Goal: Task Accomplishment & Management: Use online tool/utility

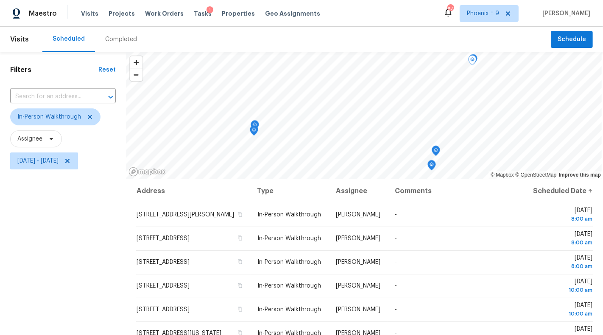
scroll to position [244, 0]
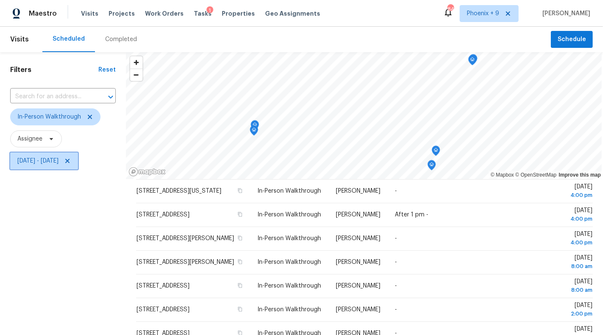
click at [58, 164] on span "[DATE] - [DATE]" at bounding box center [37, 161] width 41 height 8
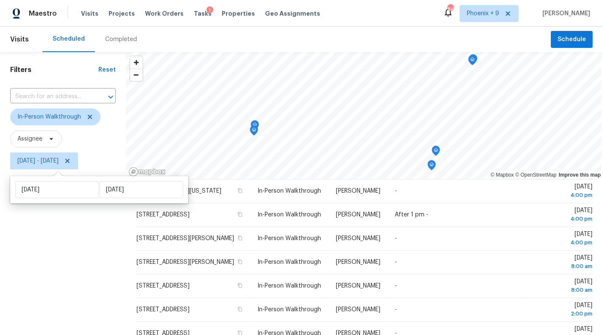
click at [71, 222] on div "Filters Reset ​ In-Person Walkthrough Assignee [DATE] - [DATE]" at bounding box center [63, 249] width 126 height 395
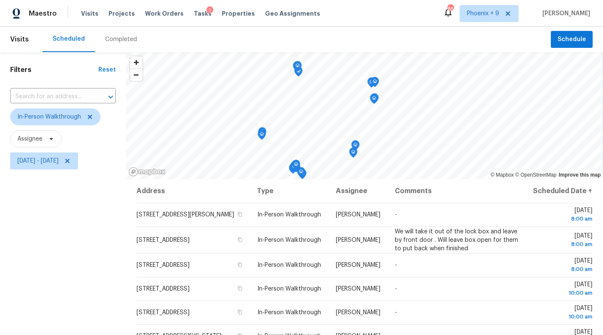
click at [225, 24] on div "Maestro Visits Projects Work Orders Tasks 1 Properties Geo Assignments 85 Phoen…" at bounding box center [301, 167] width 603 height 335
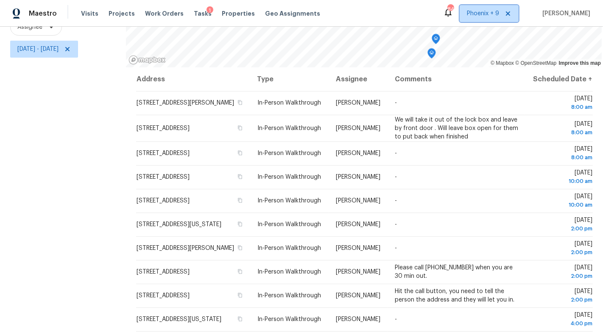
click at [487, 21] on span "Phoenix + 9" at bounding box center [488, 13] width 59 height 17
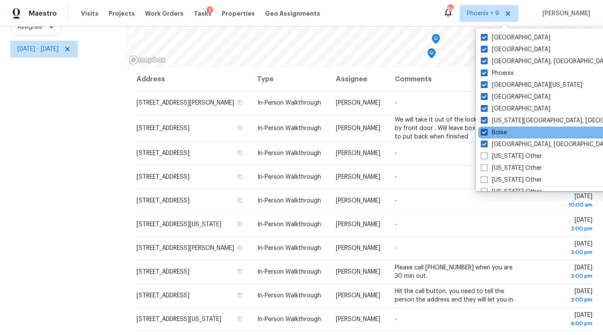
click at [493, 130] on label "Boise" at bounding box center [493, 132] width 26 height 8
click at [486, 130] on input "Boise" at bounding box center [483, 131] width 6 height 6
checkbox input "false"
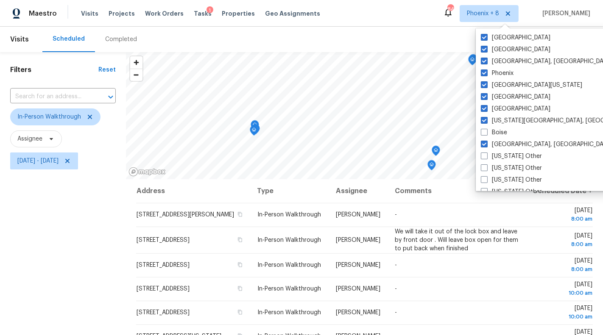
click at [51, 215] on div "Filters Reset ​ In-Person Walkthrough Assignee [DATE] - [DATE]" at bounding box center [63, 249] width 126 height 395
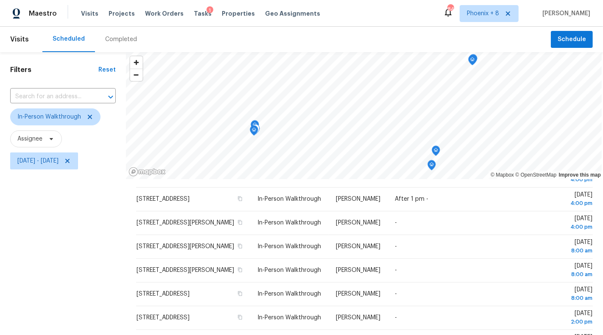
scroll to position [112, 0]
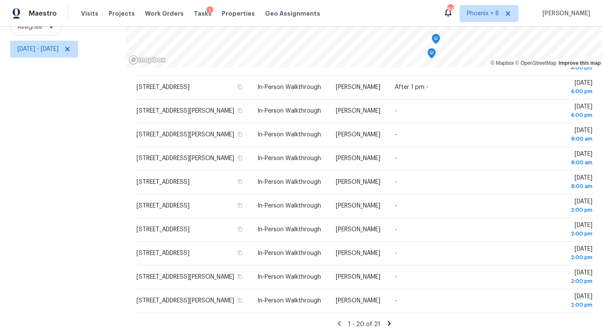
click at [388, 322] on icon at bounding box center [389, 323] width 3 height 5
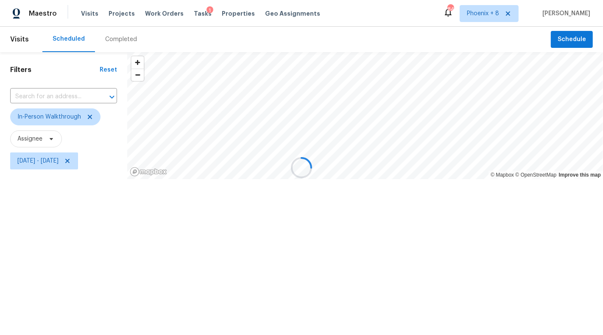
scroll to position [0, 0]
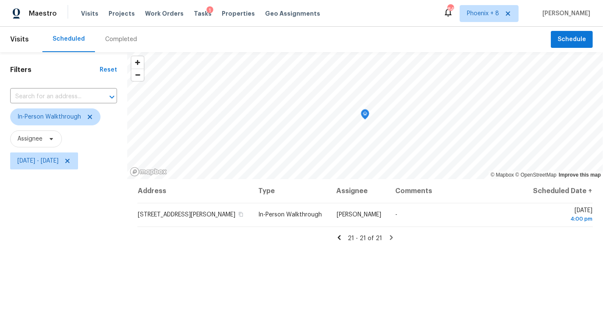
click at [340, 237] on icon at bounding box center [338, 237] width 3 height 5
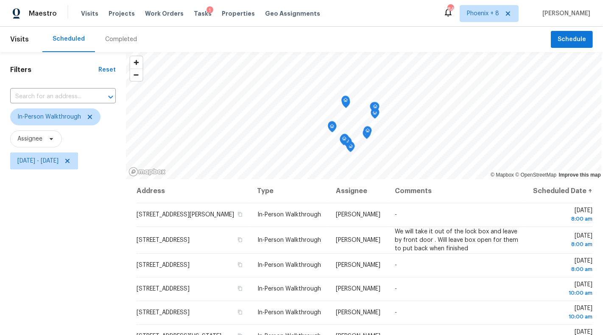
click at [194, 10] on div "Tasks 1" at bounding box center [203, 13] width 18 height 9
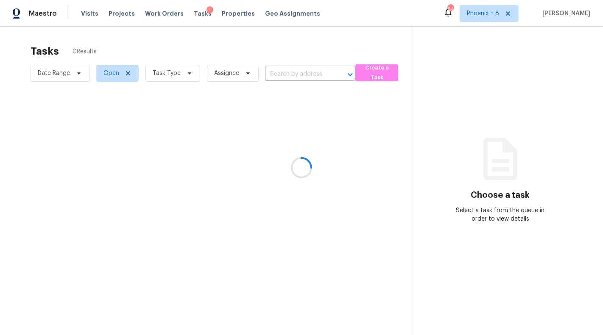
click at [194, 14] on div at bounding box center [301, 167] width 603 height 335
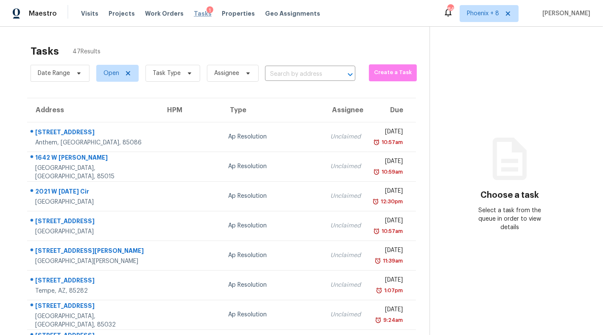
click at [194, 14] on span "Tasks" at bounding box center [203, 14] width 18 height 6
click at [284, 11] on span "Geo Assignments" at bounding box center [292, 13] width 55 height 8
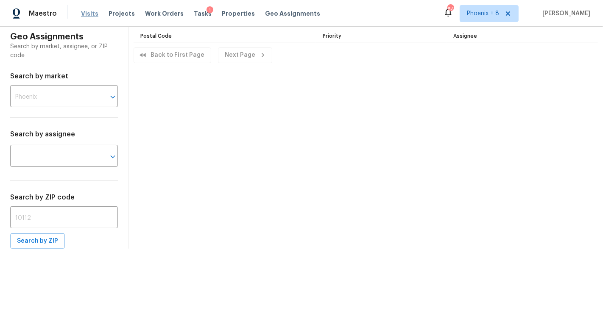
click at [85, 12] on span "Visits" at bounding box center [89, 13] width 17 height 8
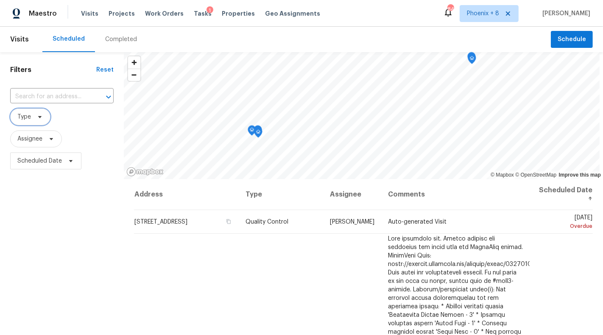
click at [40, 117] on icon at bounding box center [39, 117] width 3 height 2
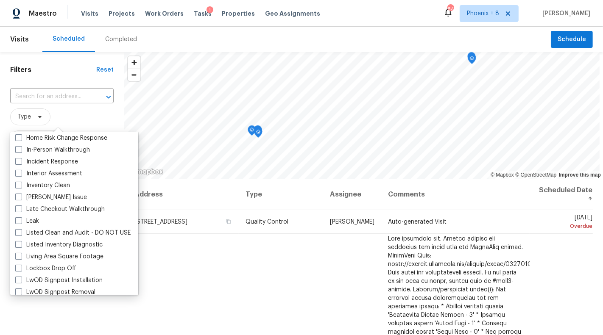
scroll to position [320, 0]
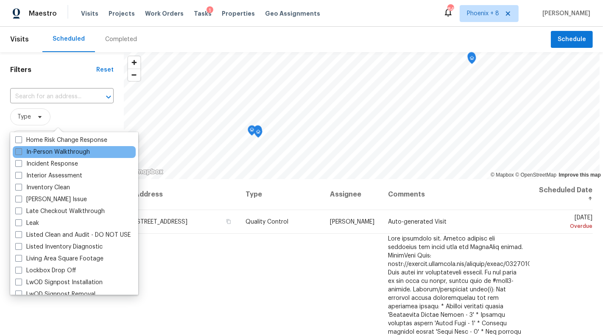
click at [55, 151] on label "In-Person Walkthrough" at bounding box center [52, 152] width 75 height 8
click at [21, 151] on input "In-Person Walkthrough" at bounding box center [18, 151] width 6 height 6
checkbox input "true"
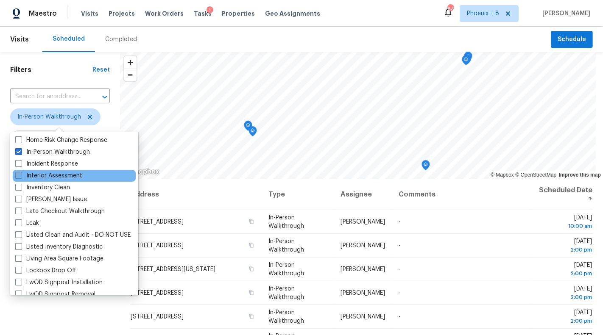
click at [58, 175] on label "Interior Assessment" at bounding box center [48, 176] width 67 height 8
click at [21, 175] on input "Interior Assessment" at bounding box center [18, 175] width 6 height 6
checkbox input "true"
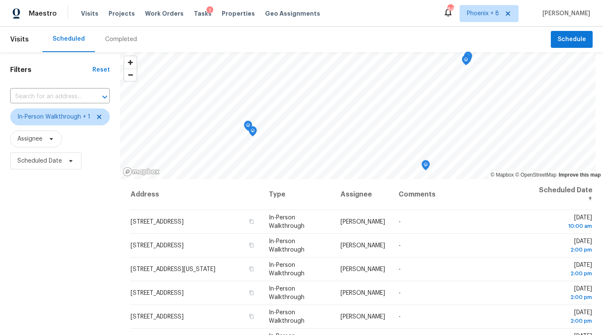
click at [64, 317] on div "Filters Reset ​ In-Person Walkthrough + 1 Assignee Scheduled Date" at bounding box center [60, 249] width 120 height 395
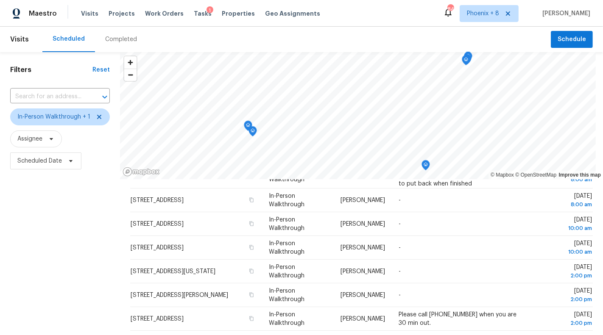
scroll to position [112, 0]
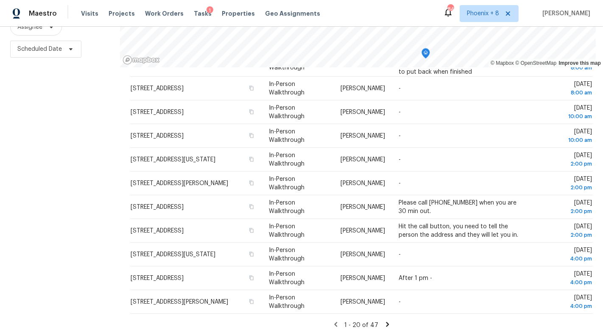
click at [386, 322] on icon at bounding box center [387, 324] width 3 height 5
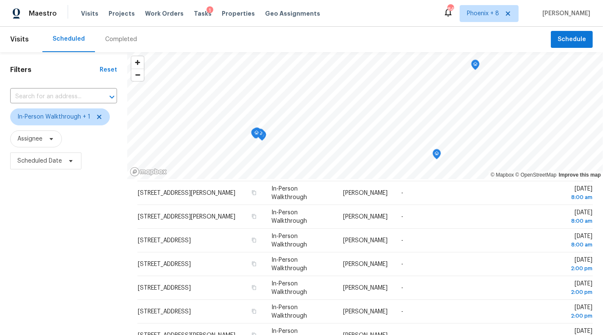
scroll to position [0, 0]
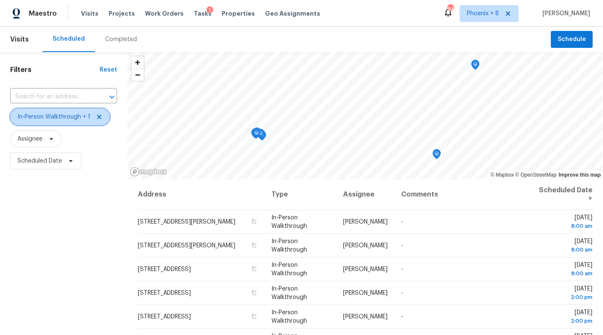
click at [72, 114] on span "In-Person Walkthrough + 1" at bounding box center [53, 117] width 73 height 8
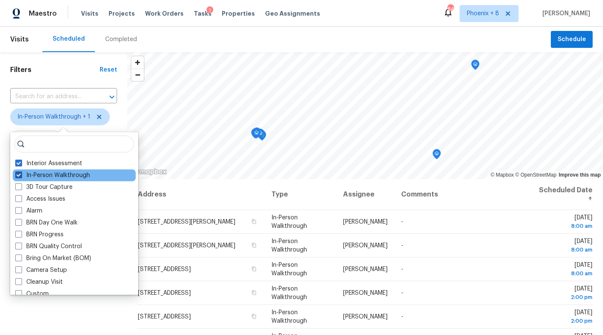
click at [64, 172] on label "In-Person Walkthrough" at bounding box center [52, 175] width 75 height 8
click at [21, 172] on input "In-Person Walkthrough" at bounding box center [18, 174] width 6 height 6
checkbox input "false"
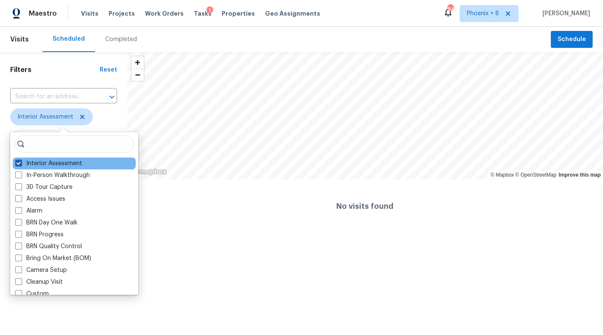
click at [65, 164] on label "Interior Assessment" at bounding box center [48, 163] width 67 height 8
click at [21, 164] on input "Interior Assessment" at bounding box center [18, 162] width 6 height 6
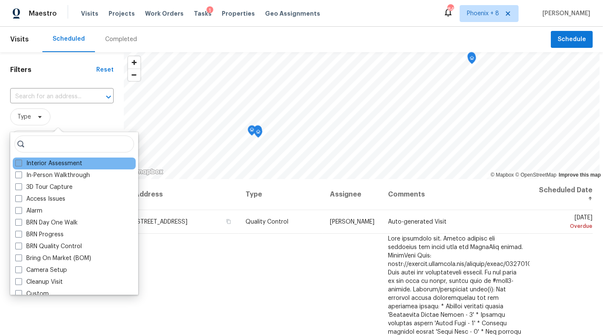
click at [65, 164] on label "Interior Assessment" at bounding box center [48, 163] width 67 height 8
click at [21, 164] on input "Interior Assessment" at bounding box center [18, 162] width 6 height 6
checkbox input "true"
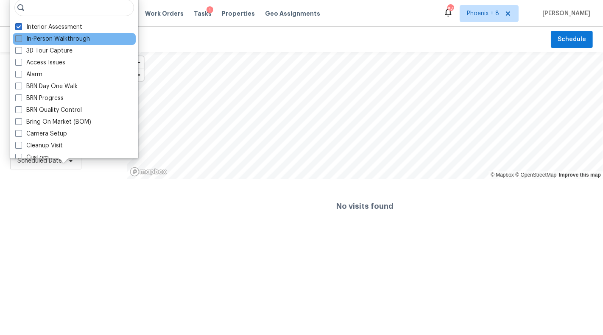
click at [55, 38] on label "In-Person Walkthrough" at bounding box center [52, 39] width 75 height 8
click at [21, 38] on input "In-Person Walkthrough" at bounding box center [18, 38] width 6 height 6
checkbox input "true"
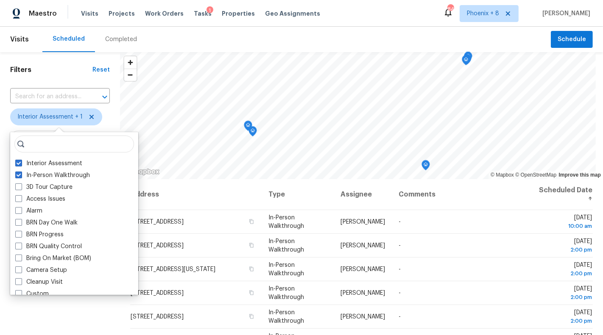
click at [55, 29] on div "Scheduled" at bounding box center [68, 39] width 53 height 25
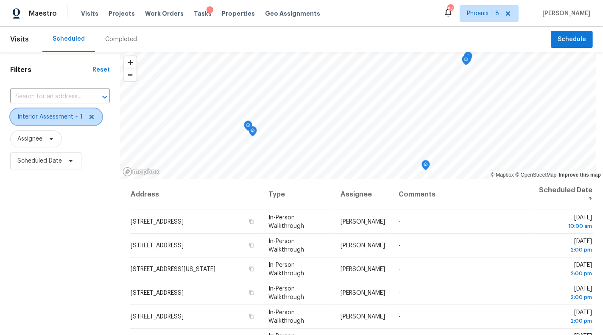
click at [52, 114] on span "Interior Assessment + 1" at bounding box center [49, 117] width 65 height 8
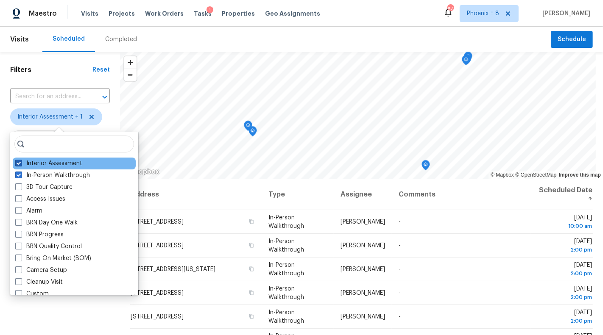
click at [51, 161] on label "Interior Assessment" at bounding box center [48, 163] width 67 height 8
click at [21, 161] on input "Interior Assessment" at bounding box center [18, 162] width 6 height 6
checkbox input "false"
click at [78, 312] on div "Filters Reset ​ In-Person Walkthrough Assignee Scheduled Date" at bounding box center [60, 249] width 120 height 395
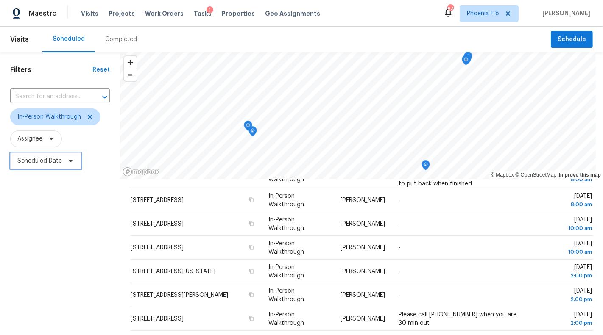
click at [70, 155] on span "Scheduled Date" at bounding box center [45, 161] width 71 height 17
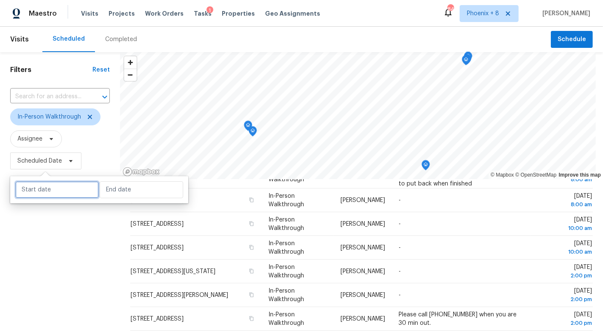
click at [56, 192] on input "text" at bounding box center [56, 189] width 83 height 17
select select "9"
select select "2025"
select select "10"
select select "2025"
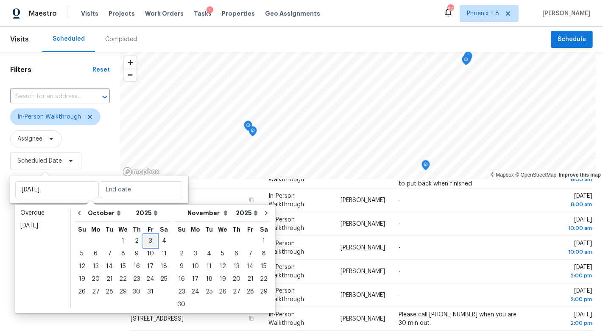
click at [144, 240] on div "3" at bounding box center [150, 241] width 14 height 12
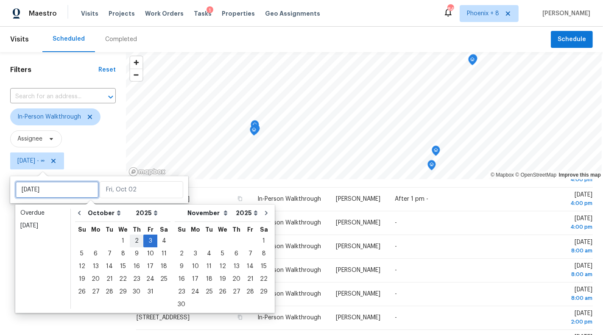
type input "[DATE]"
click at [91, 253] on div "6" at bounding box center [96, 254] width 14 height 12
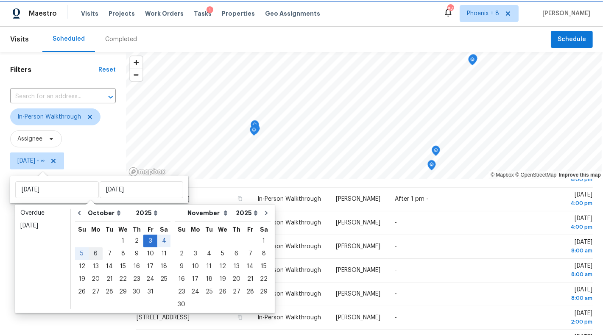
type input "[DATE]"
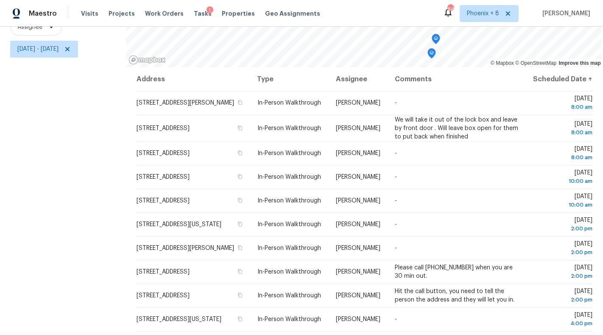
click at [56, 212] on div "Filters Reset ​ In-Person Walkthrough Assignee [DATE] - [DATE]" at bounding box center [63, 137] width 126 height 395
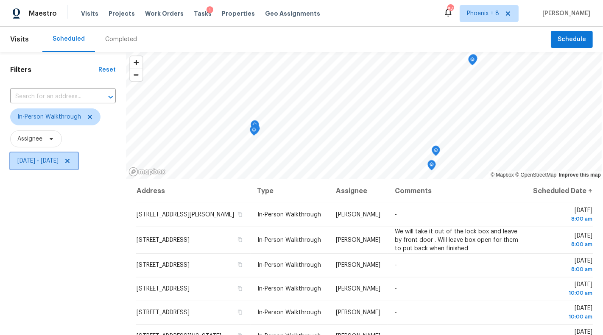
click at [62, 166] on span "[DATE] - [DATE]" at bounding box center [44, 161] width 68 height 17
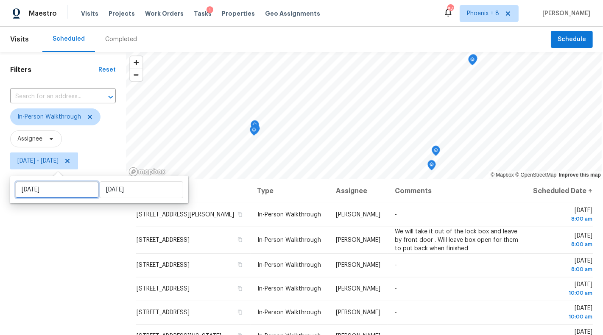
click at [61, 187] on input "[DATE]" at bounding box center [56, 189] width 83 height 17
select select "9"
select select "2025"
select select "10"
select select "2025"
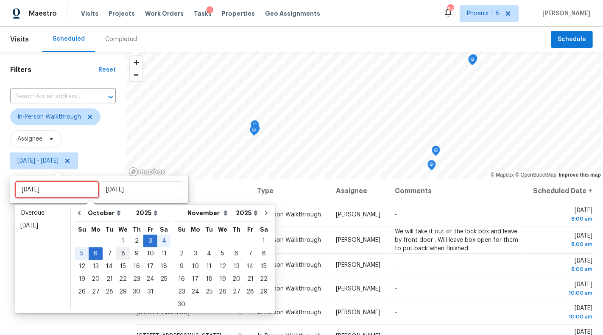
type input "[DATE]"
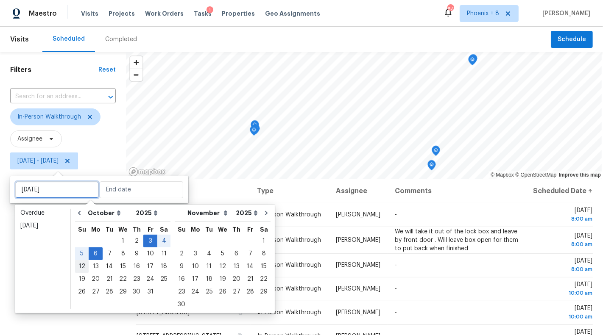
type input "[DATE]"
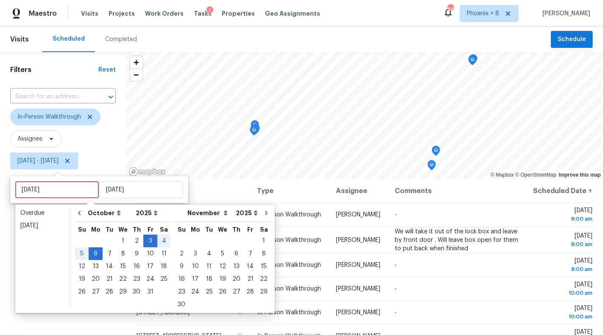
click at [45, 335] on div "Filters Reset ​ In-Person Walkthrough Assignee [DATE] - [DATE]" at bounding box center [63, 249] width 126 height 395
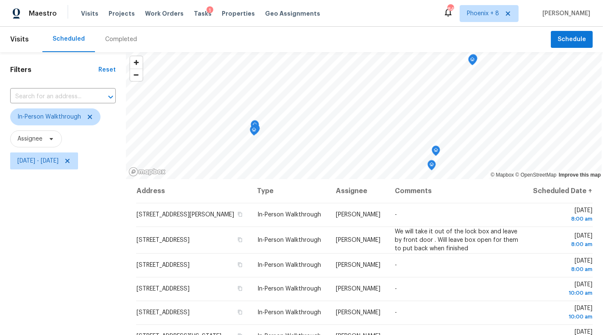
click at [62, 268] on div "Filters Reset ​ In-Person Walkthrough Assignee [DATE] - [DATE]" at bounding box center [63, 249] width 126 height 395
click at [62, 121] on span "In-Person Walkthrough" at bounding box center [49, 117] width 64 height 8
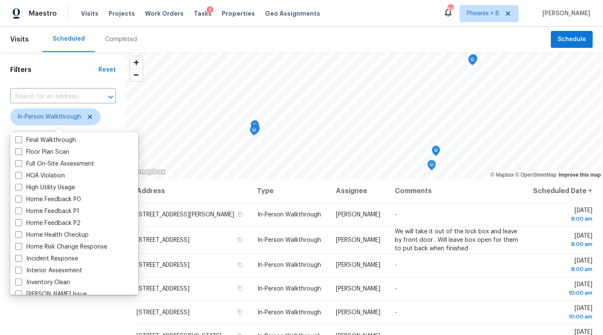
scroll to position [228, 0]
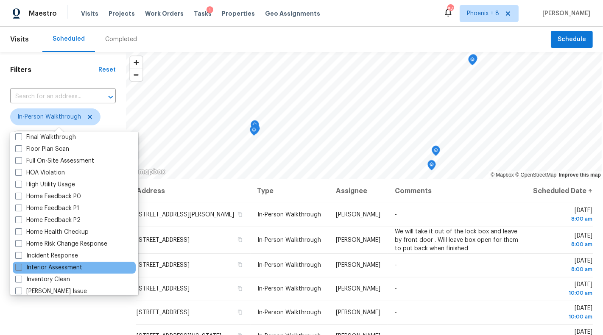
click at [64, 269] on label "Interior Assessment" at bounding box center [48, 268] width 67 height 8
click at [21, 269] on input "Interior Assessment" at bounding box center [18, 267] width 6 height 6
checkbox input "true"
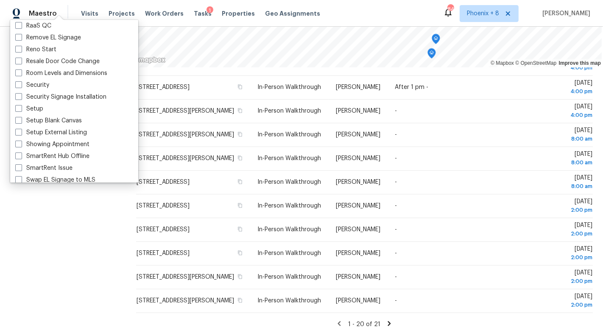
scroll to position [645, 0]
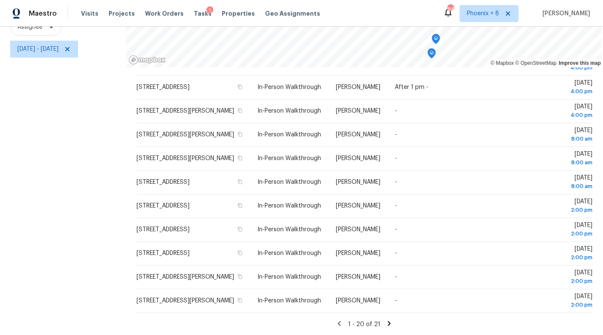
click at [93, 215] on div "Filters Reset ​ In-Person Walkthrough + 1 Assignee [DATE] - [DATE]" at bounding box center [63, 137] width 126 height 395
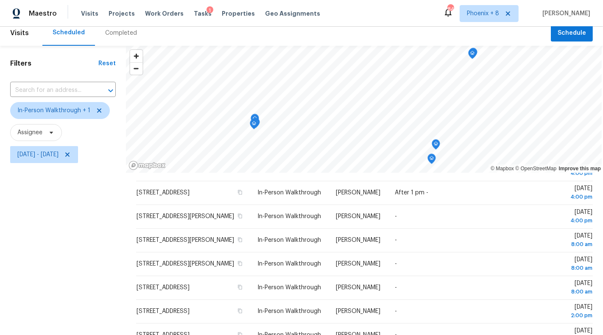
scroll to position [0, 0]
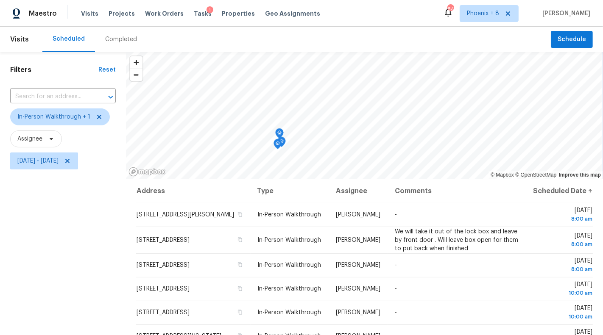
click at [277, 144] on icon "Map marker" at bounding box center [277, 144] width 1 height 1
click at [274, 145] on icon "Map marker" at bounding box center [278, 144] width 8 height 10
click at [280, 142] on icon "Map marker" at bounding box center [281, 142] width 3 height 2
click at [274, 147] on icon "Map marker" at bounding box center [278, 144] width 8 height 10
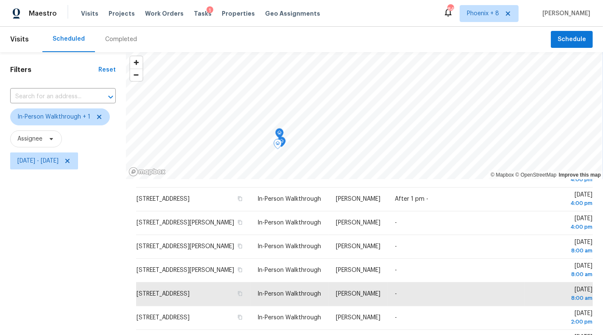
scroll to position [178, 0]
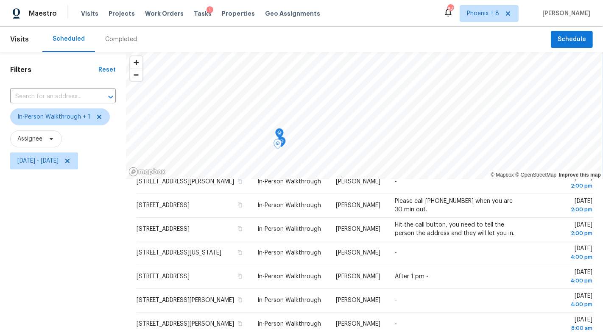
click at [278, 142] on icon "Map marker" at bounding box center [282, 142] width 8 height 10
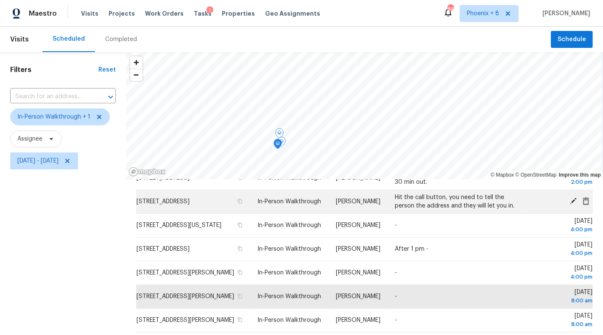
scroll to position [206, 0]
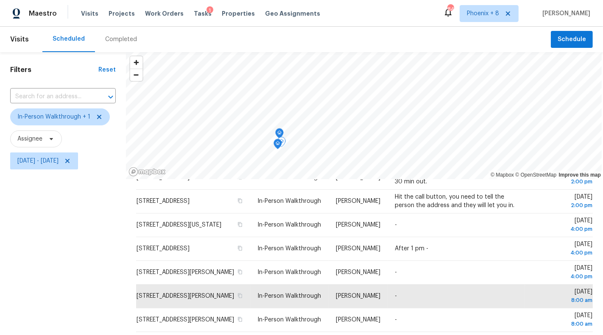
click at [89, 203] on div "Filters Reset ​ In-Person Walkthrough + 1 Assignee [DATE] - [DATE]" at bounding box center [63, 249] width 126 height 395
click at [81, 222] on div "Filters Reset ​ In-Person Walkthrough + 1 Assignee [DATE] - [DATE]" at bounding box center [63, 249] width 126 height 395
